Goal: Task Accomplishment & Management: Complete application form

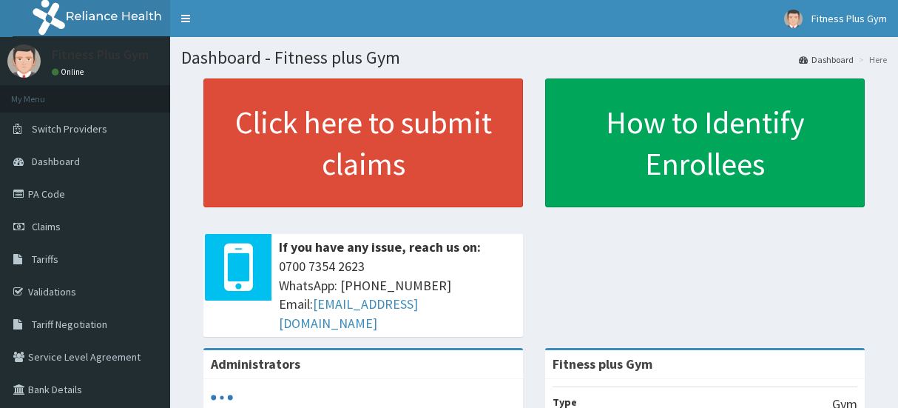
click at [473, 146] on link "Click here to submit claims" at bounding box center [363, 142] width 320 height 129
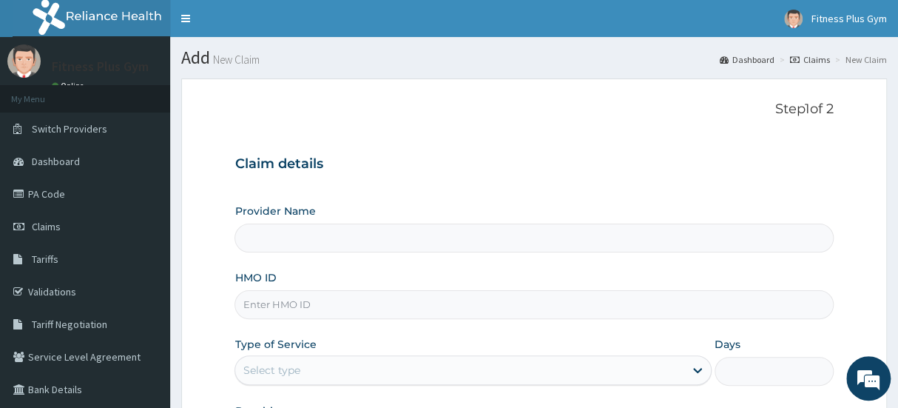
type input "Fitness plus Gym"
type input "1"
click at [391, 228] on input "Fitness plus Gym" at bounding box center [534, 237] width 599 height 29
click at [375, 302] on input "HMO ID" at bounding box center [534, 304] width 599 height 29
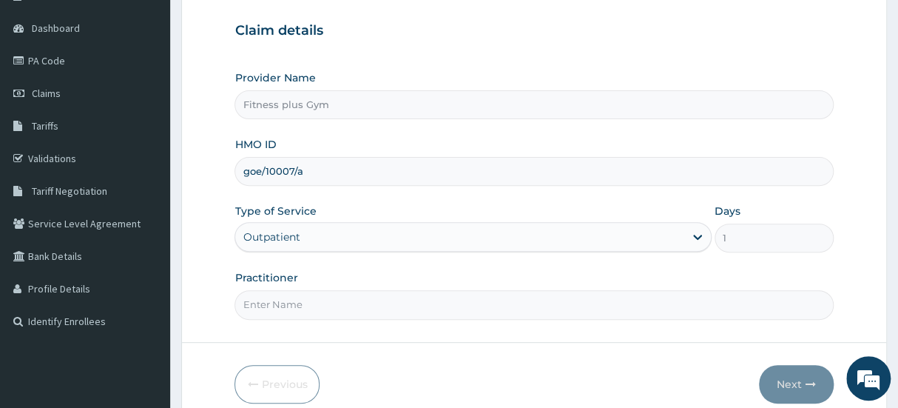
scroll to position [134, 0]
type input "goe/10007/a"
click at [403, 307] on input "Practitioner" at bounding box center [534, 303] width 599 height 29
type input "fitnessplus"
click at [793, 382] on button "Next" at bounding box center [796, 383] width 75 height 38
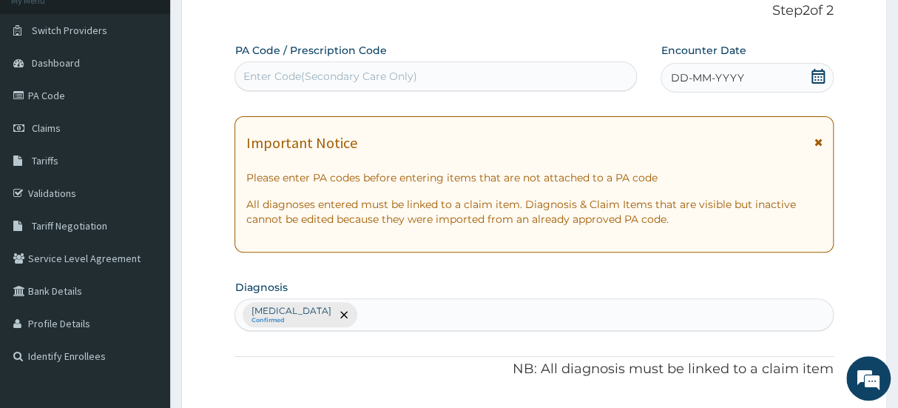
scroll to position [67, 0]
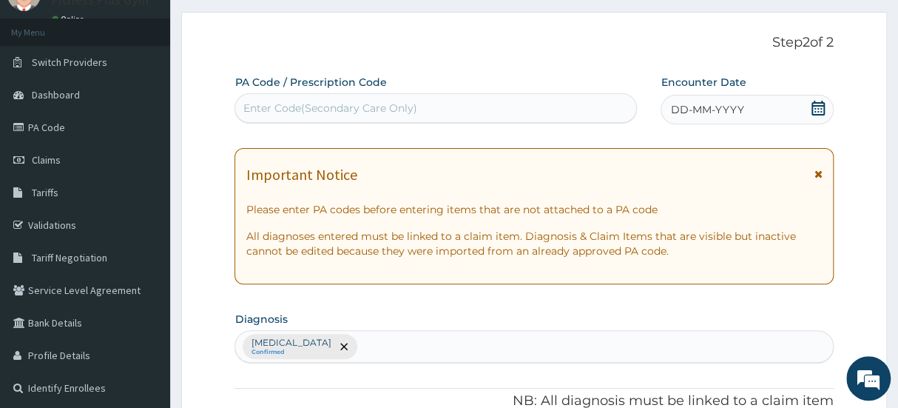
click at [526, 117] on div "Enter Code(Secondary Care Only)" at bounding box center [435, 108] width 401 height 24
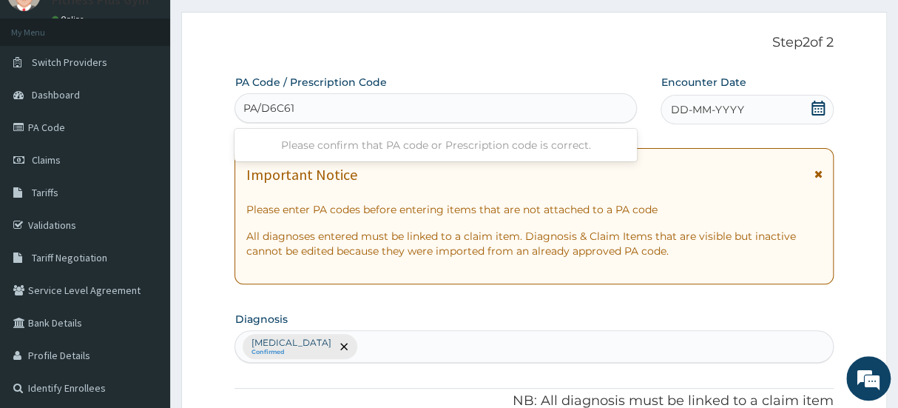
type input "PA/D6C61D"
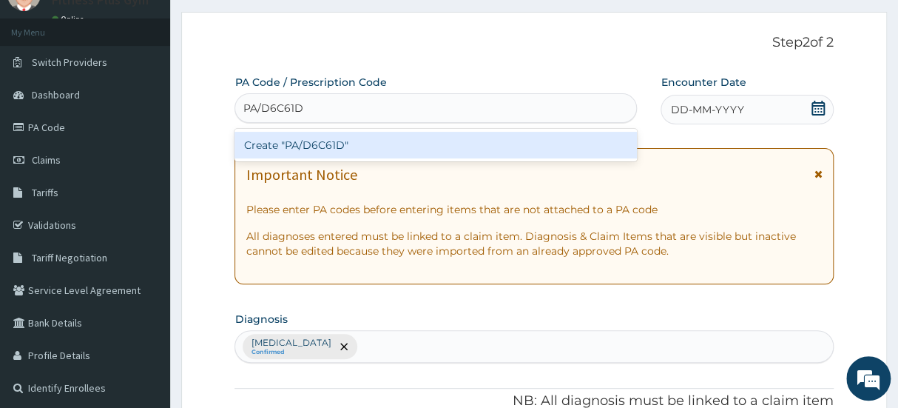
click at [503, 138] on div "Create "PA/D6C61D"" at bounding box center [436, 145] width 402 height 27
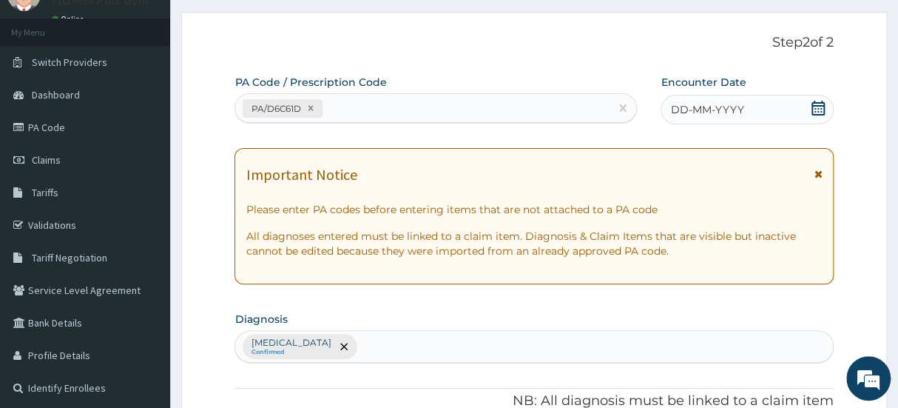
click at [817, 113] on icon at bounding box center [818, 108] width 13 height 15
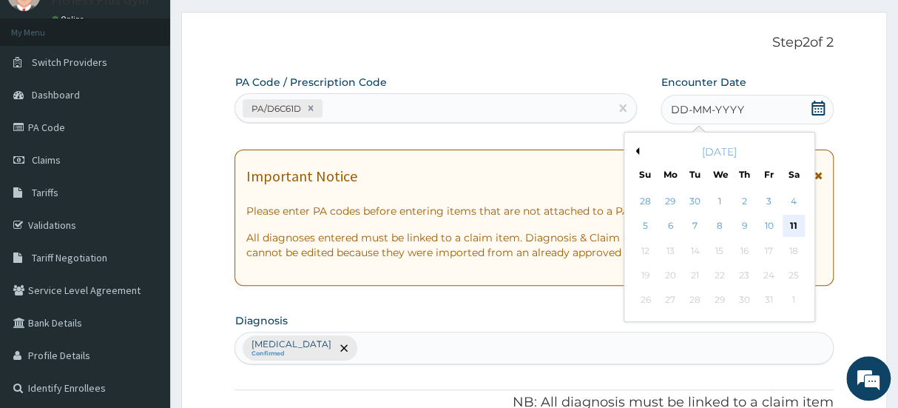
click at [792, 226] on div "11" at bounding box center [794, 226] width 22 height 22
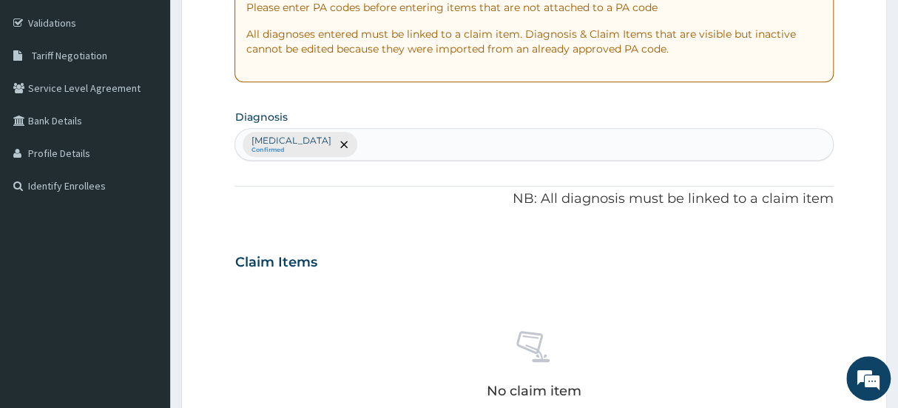
scroll to position [471, 0]
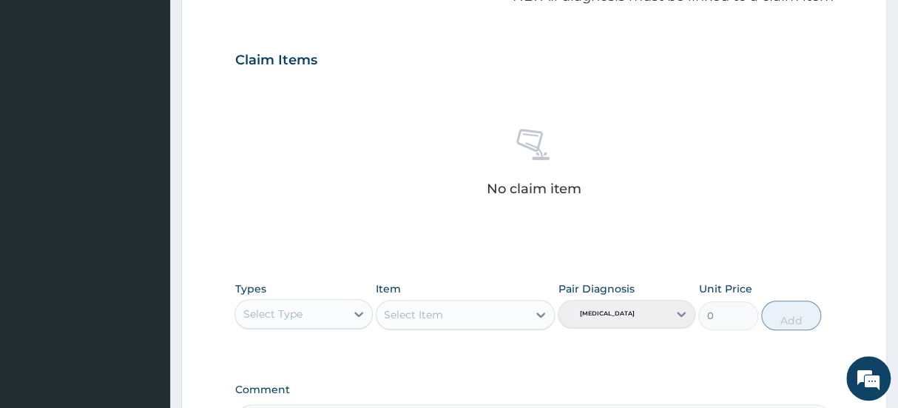
click at [337, 312] on div "Select Type" at bounding box center [289, 314] width 109 height 24
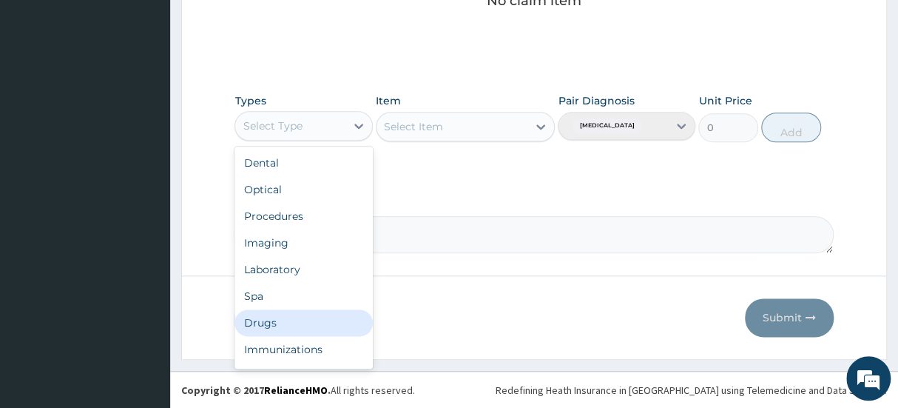
scroll to position [50, 0]
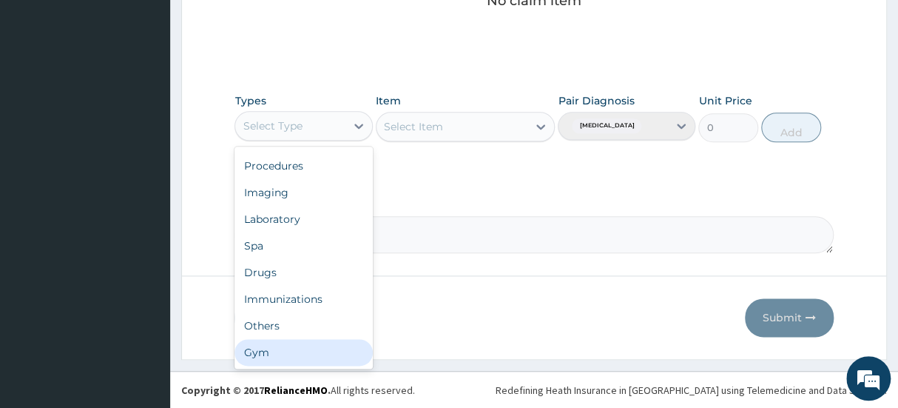
click at [313, 349] on div "Gym" at bounding box center [304, 352] width 138 height 27
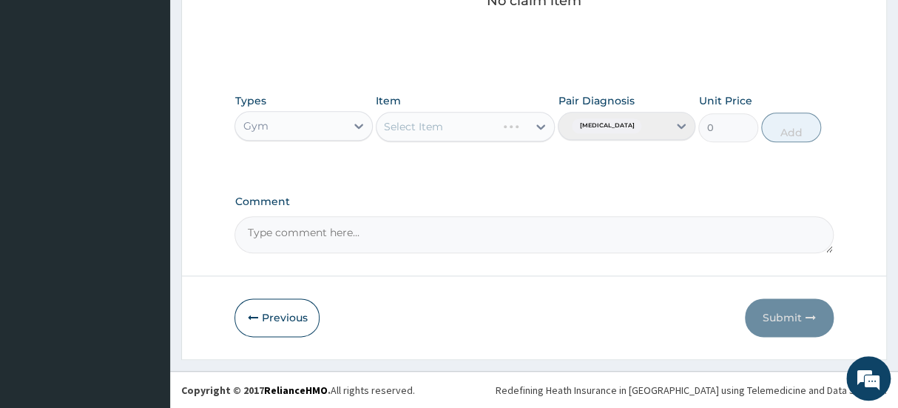
click at [468, 138] on div "Select Item" at bounding box center [466, 127] width 180 height 30
click at [488, 123] on div "Select Item" at bounding box center [437, 127] width 121 height 24
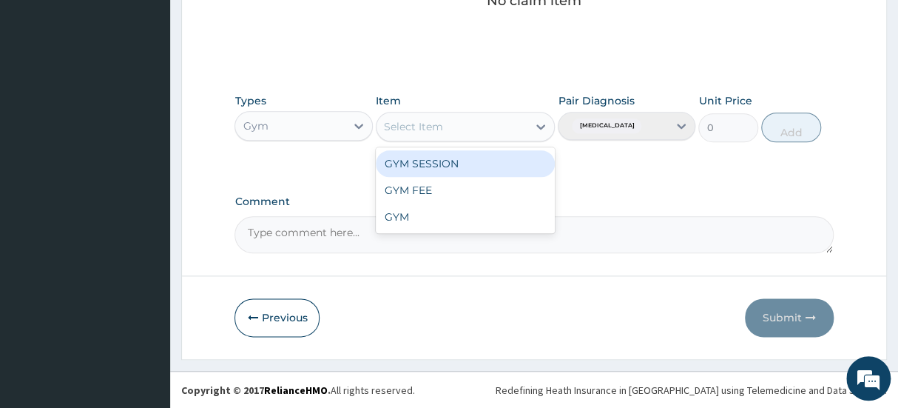
click at [473, 172] on div "GYM SESSION" at bounding box center [466, 163] width 180 height 27
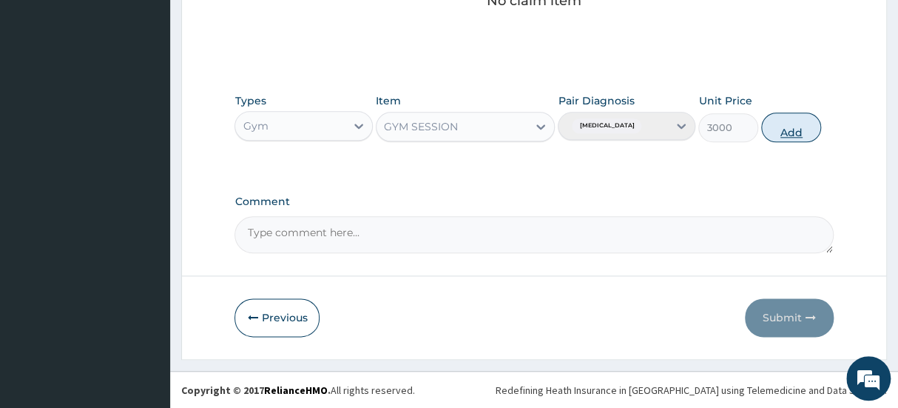
click at [805, 132] on button "Add" at bounding box center [791, 127] width 60 height 30
type input "0"
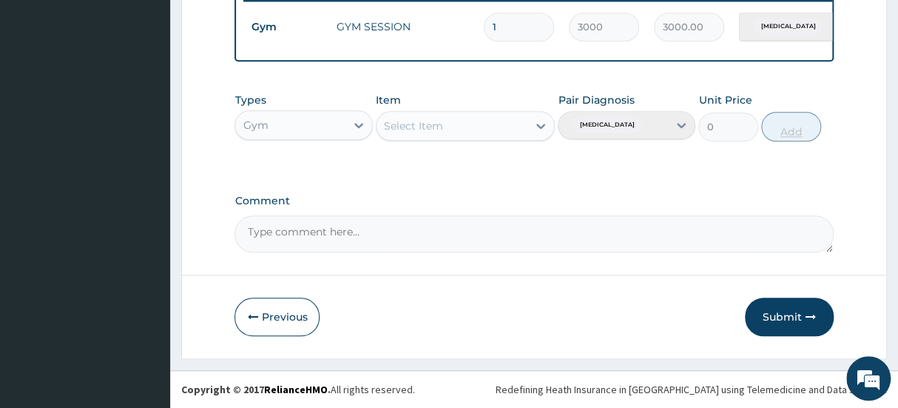
scroll to position [598, 0]
click at [802, 302] on button "Submit" at bounding box center [789, 316] width 89 height 38
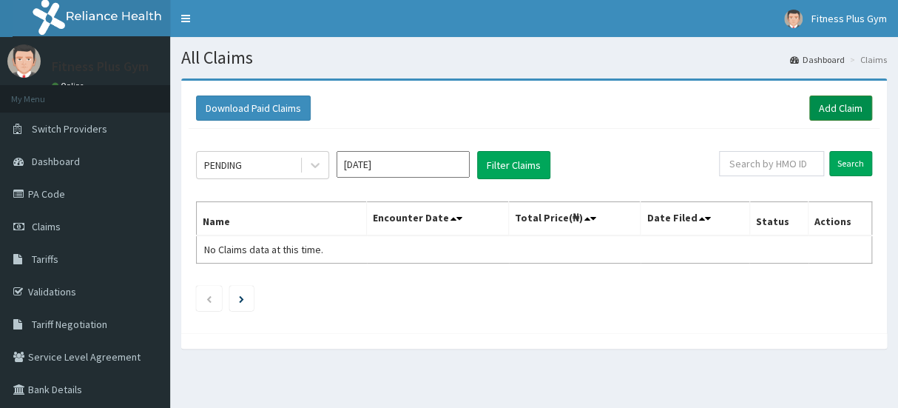
click at [863, 103] on link "Add Claim" at bounding box center [840, 107] width 63 height 25
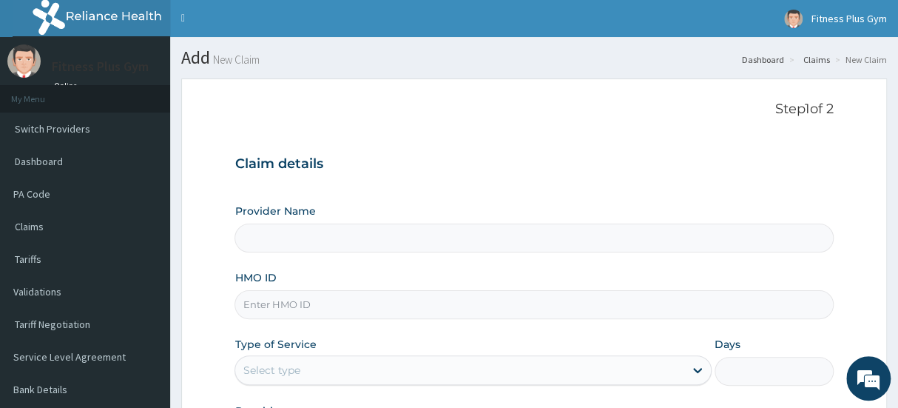
type input "Fitness plus Gym"
type input "1"
